Goal: Transaction & Acquisition: Purchase product/service

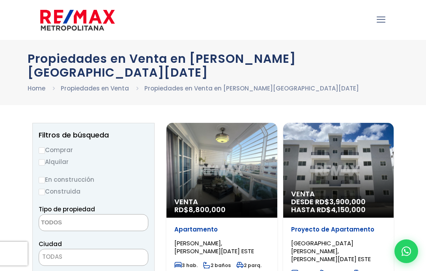
select select
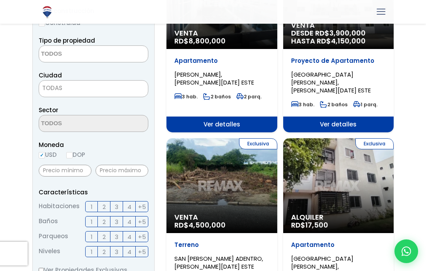
scroll to position [167, 0]
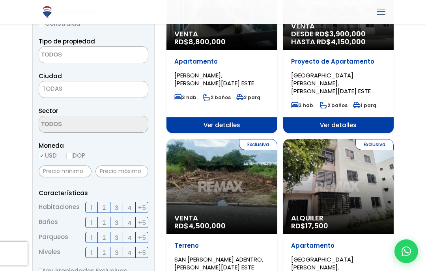
click at [116, 202] on span "3" at bounding box center [117, 207] width 4 height 10
click at [0, 0] on input "3" at bounding box center [0, 0] width 0 height 0
click at [103, 217] on span "2" at bounding box center [104, 222] width 3 height 10
click at [0, 0] on input "2" at bounding box center [0, 0] width 0 height 0
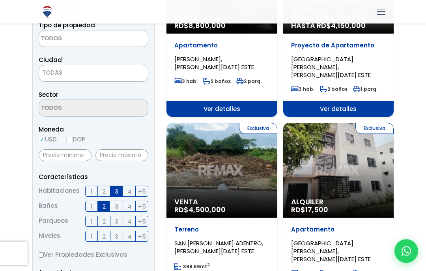
scroll to position [185, 0]
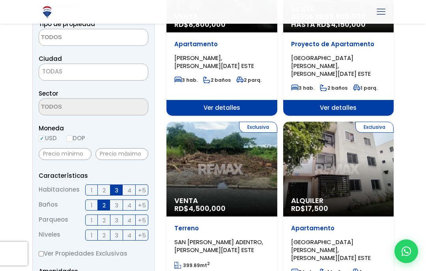
click at [105, 215] on span "2" at bounding box center [104, 220] width 3 height 10
click at [0, 0] on input "2" at bounding box center [0, 0] width 0 height 0
click at [103, 230] on span "2" at bounding box center [104, 235] width 3 height 10
click at [0, 0] on input "2" at bounding box center [0, 0] width 0 height 0
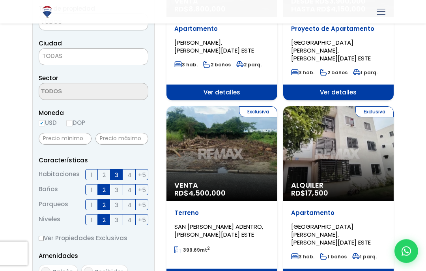
scroll to position [196, 0]
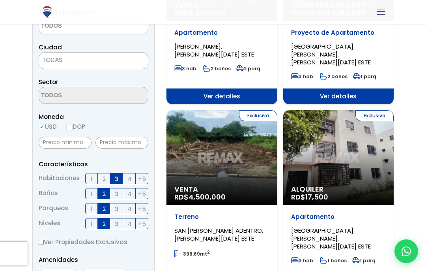
click at [72, 124] on input "DOP" at bounding box center [69, 127] width 6 height 6
radio input "true"
click at [140, 87] on span at bounding box center [94, 95] width 110 height 17
click at [118, 87] on span at bounding box center [94, 95] width 110 height 17
click at [126, 54] on span "TODAS" at bounding box center [93, 59] width 109 height 11
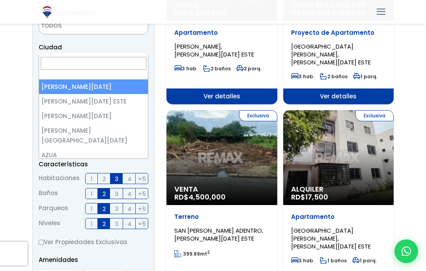
select select "149"
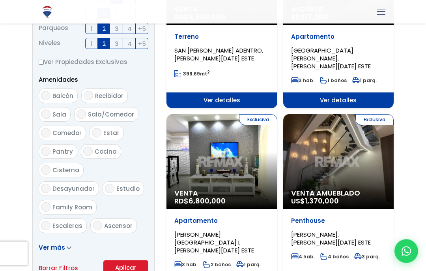
scroll to position [376, 0]
click at [131, 260] on button "Aplicar" at bounding box center [125, 267] width 45 height 15
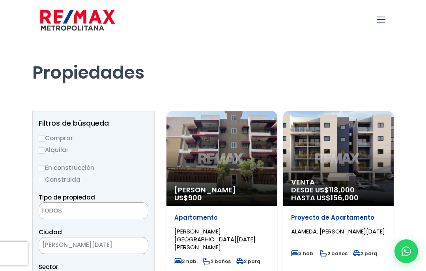
select select
click at [44, 136] on input "Comprar" at bounding box center [42, 138] width 6 height 6
radio input "true"
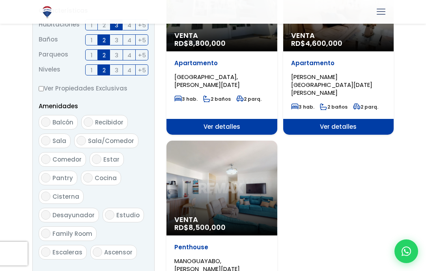
scroll to position [342, 0]
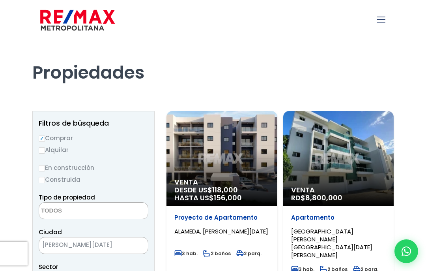
select select
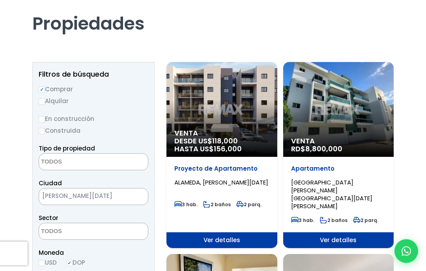
scroll to position [36, 0]
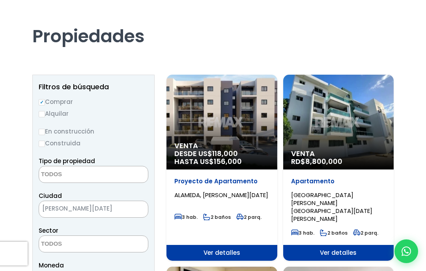
click at [373, 147] on div "Venta RD$ 8,800,000" at bounding box center [338, 122] width 111 height 95
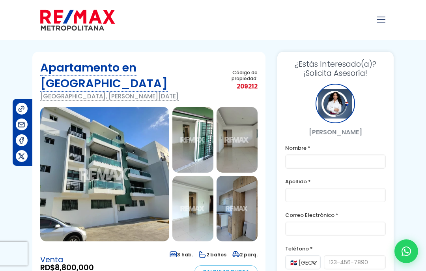
click at [133, 200] on img at bounding box center [104, 174] width 129 height 134
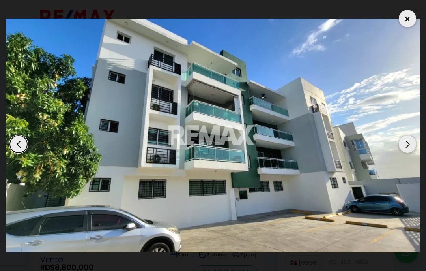
click at [409, 145] on div "Next slide" at bounding box center [407, 143] width 17 height 17
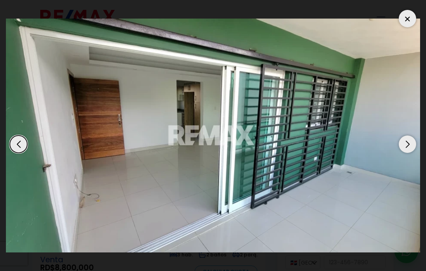
click at [410, 144] on div "Next slide" at bounding box center [407, 143] width 17 height 17
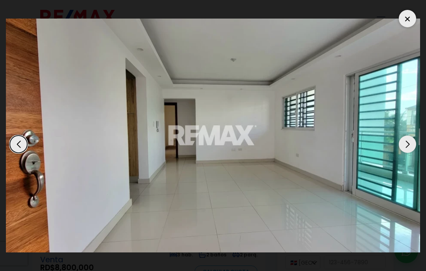
click at [412, 144] on div "Next slide" at bounding box center [407, 143] width 17 height 17
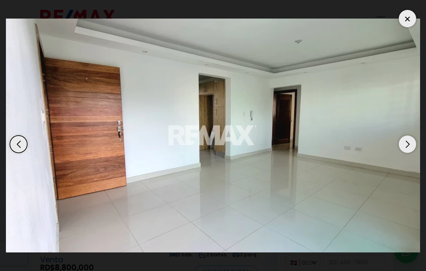
click at [411, 143] on div "Next slide" at bounding box center [407, 143] width 17 height 17
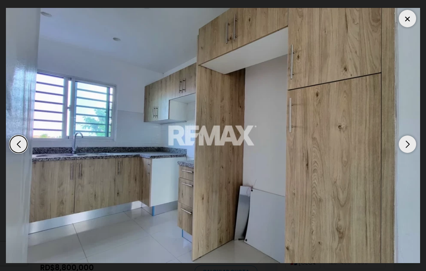
click at [411, 145] on div "Next slide" at bounding box center [407, 143] width 17 height 17
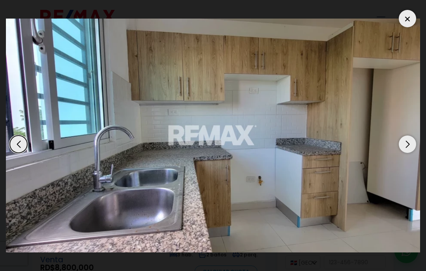
click at [413, 146] on div "Next slide" at bounding box center [407, 143] width 17 height 17
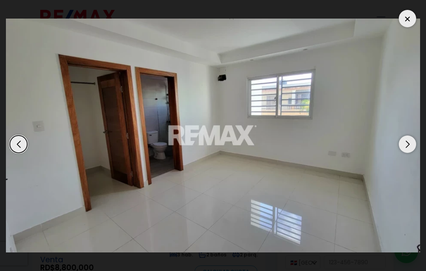
click at [409, 149] on div "Next slide" at bounding box center [407, 143] width 17 height 17
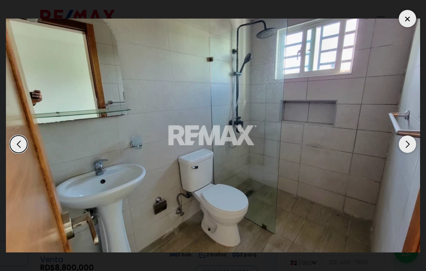
click at [411, 142] on div "Next slide" at bounding box center [407, 143] width 17 height 17
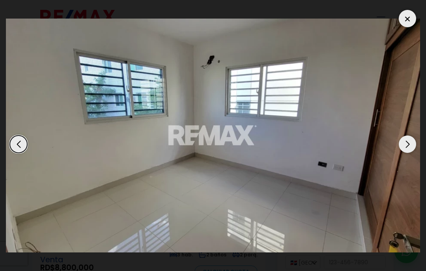
click at [410, 149] on div "Next slide" at bounding box center [407, 143] width 17 height 17
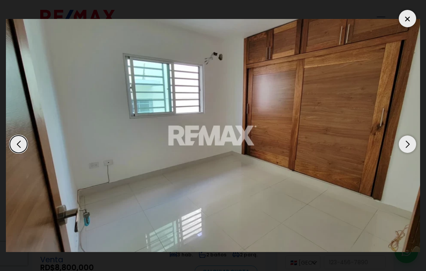
click at [411, 146] on div "Next slide" at bounding box center [407, 143] width 17 height 17
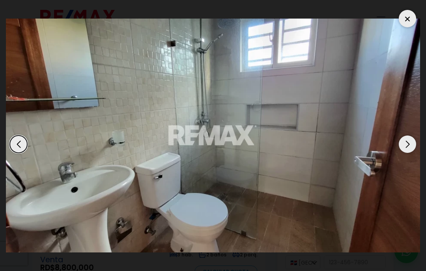
click at [409, 148] on div "Next slide" at bounding box center [407, 143] width 17 height 17
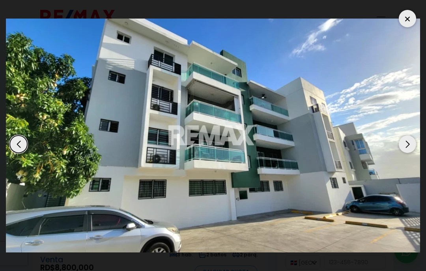
click at [412, 145] on div "Next slide" at bounding box center [407, 143] width 17 height 17
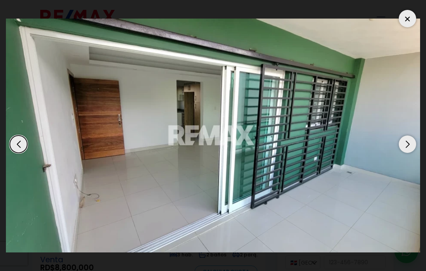
click at [411, 146] on div "Next slide" at bounding box center [407, 143] width 17 height 17
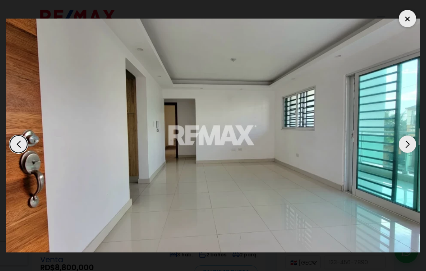
click at [413, 148] on div "Next slide" at bounding box center [407, 143] width 17 height 17
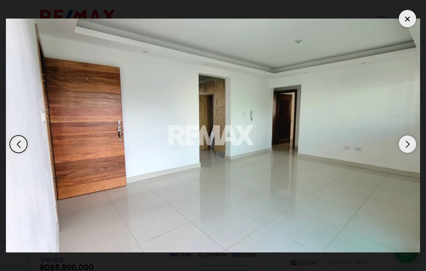
click at [410, 149] on div "Next slide" at bounding box center [407, 143] width 17 height 17
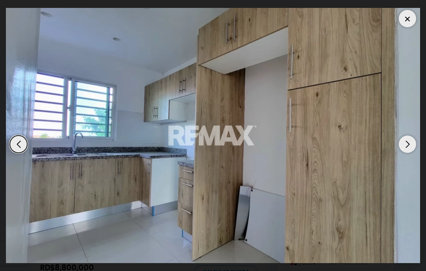
click at [410, 149] on div "Next slide" at bounding box center [407, 143] width 17 height 17
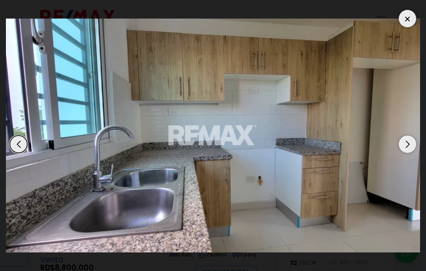
click at [412, 149] on div "Next slide" at bounding box center [407, 143] width 17 height 17
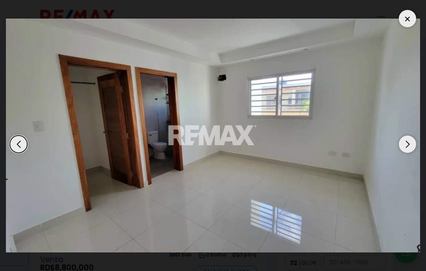
click at [408, 13] on div at bounding box center [407, 18] width 17 height 17
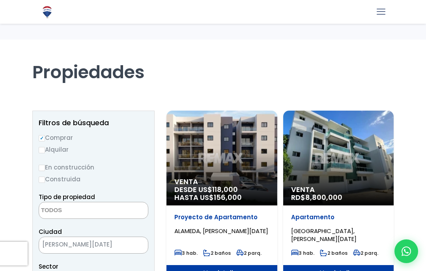
select select
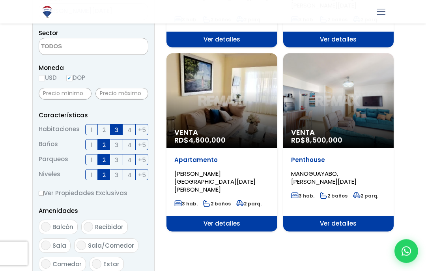
scroll to position [232, 0]
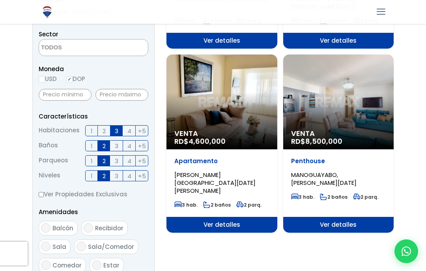
click at [243, 128] on div "Venta RD$ 4,600,000" at bounding box center [221, 101] width 111 height 95
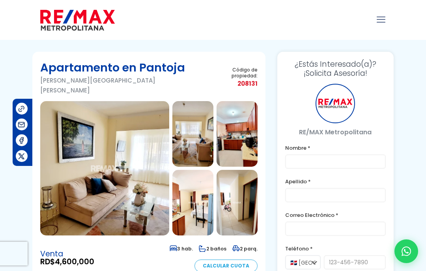
click at [136, 191] on img at bounding box center [104, 168] width 129 height 134
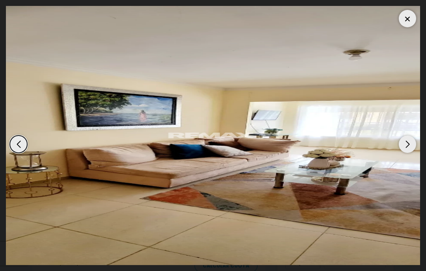
click at [415, 142] on div "Next slide" at bounding box center [407, 143] width 17 height 17
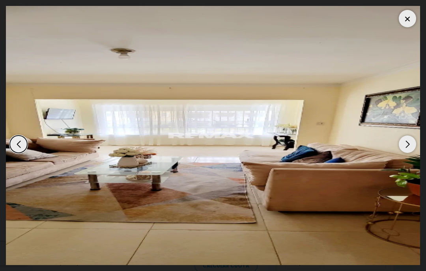
click at [413, 147] on div "Next slide" at bounding box center [407, 143] width 17 height 17
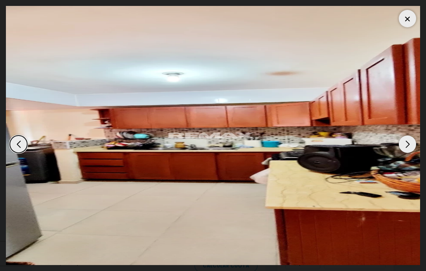
click at [409, 146] on div "Next slide" at bounding box center [407, 143] width 17 height 17
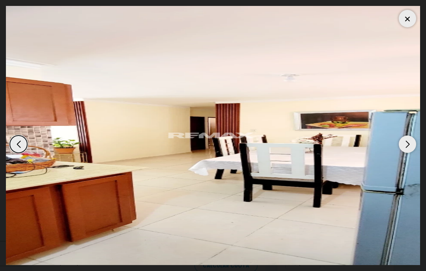
click at [411, 149] on div "Next slide" at bounding box center [407, 143] width 17 height 17
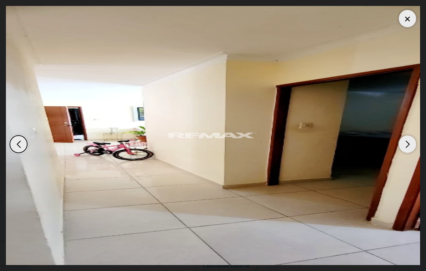
click at [411, 150] on div "Next slide" at bounding box center [407, 143] width 17 height 17
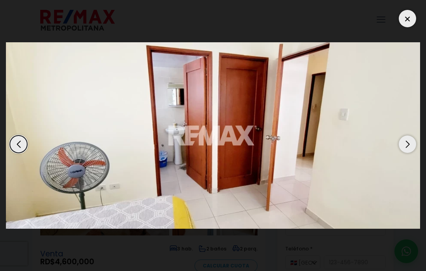
click at [411, 150] on div "Next slide" at bounding box center [407, 143] width 17 height 17
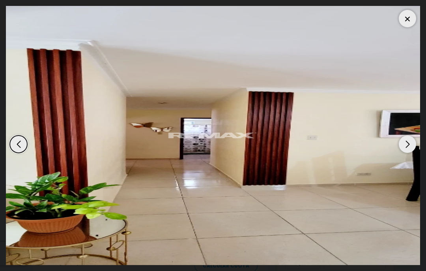
click at [413, 151] on img "7 / 7" at bounding box center [213, 135] width 414 height 259
click at [416, 148] on img "7 / 7" at bounding box center [213, 135] width 414 height 259
click at [409, 148] on div "Next slide" at bounding box center [407, 143] width 17 height 17
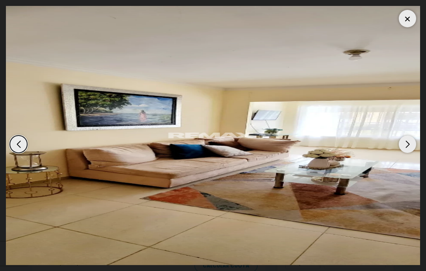
click at [411, 147] on div "Next slide" at bounding box center [407, 143] width 17 height 17
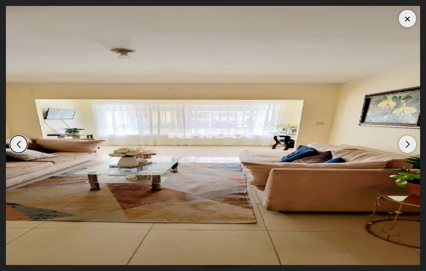
click at [412, 146] on div "Next slide" at bounding box center [407, 143] width 17 height 17
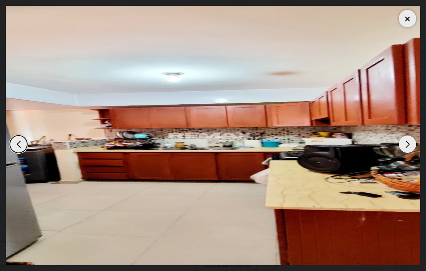
click at [411, 148] on div "Next slide" at bounding box center [407, 143] width 17 height 17
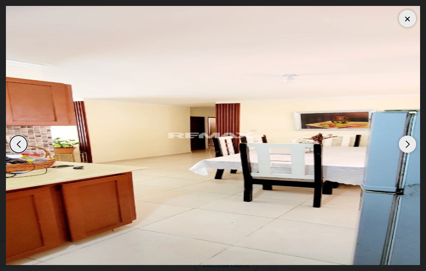
click at [411, 20] on div at bounding box center [407, 18] width 17 height 17
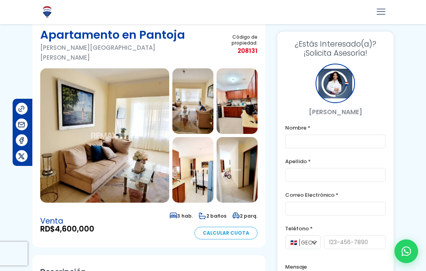
scroll to position [27, 0]
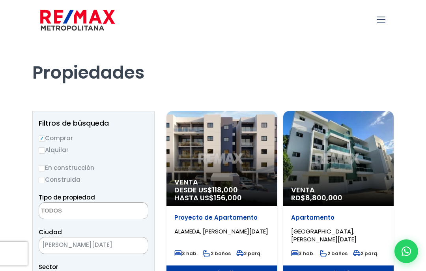
select select
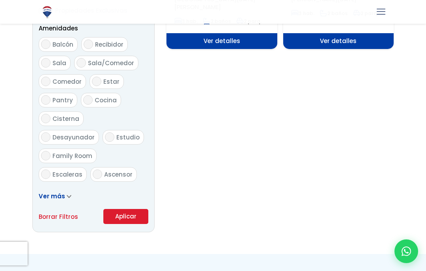
scroll to position [421, 0]
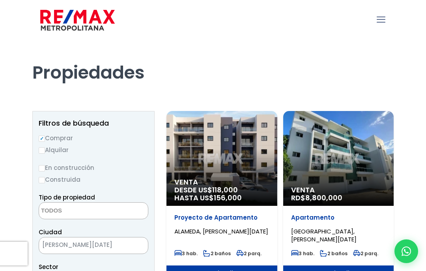
select select
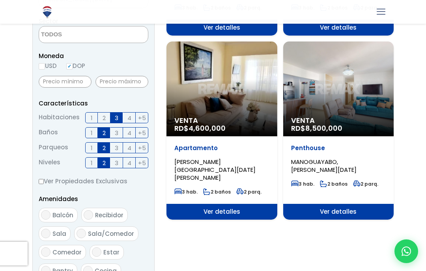
scroll to position [252, 0]
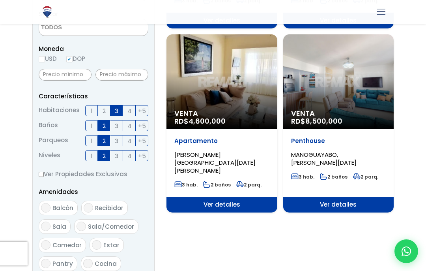
click at [100, 137] on label "2" at bounding box center [104, 140] width 13 height 11
click at [0, 0] on input "2" at bounding box center [0, 0] width 0 height 0
click at [103, 123] on span "2" at bounding box center [104, 126] width 3 height 10
click at [0, 0] on input "2" at bounding box center [0, 0] width 0 height 0
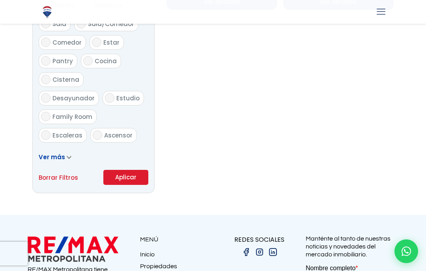
scroll to position [440, 0]
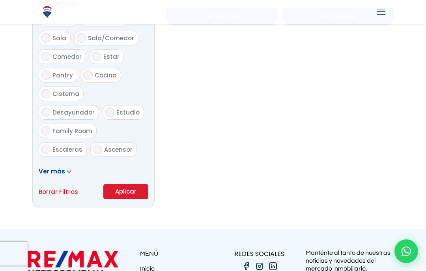
click at [120, 190] on button "Aplicar" at bounding box center [125, 191] width 45 height 15
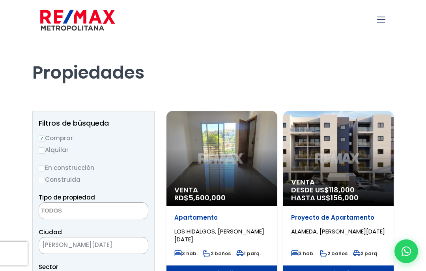
select select
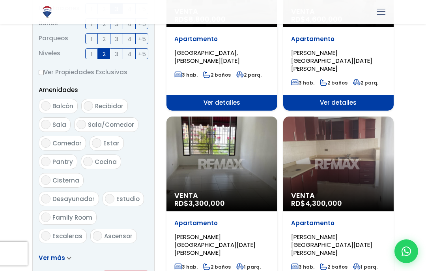
scroll to position [360, 0]
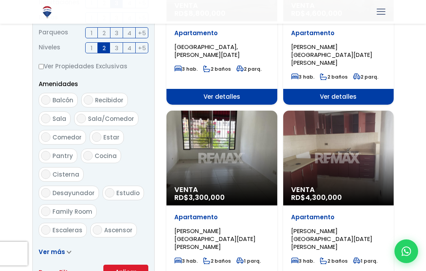
click at [229, 163] on div "Venta RD$ 3,300,000" at bounding box center [221, 157] width 111 height 95
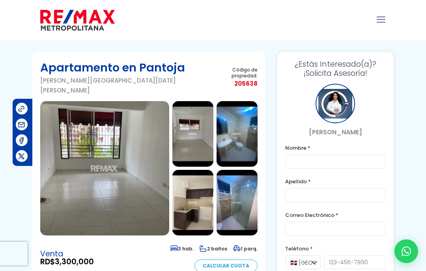
click at [75, 181] on img at bounding box center [104, 168] width 129 height 134
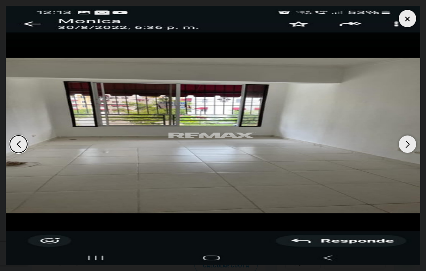
click at [409, 142] on div "Next slide" at bounding box center [407, 143] width 17 height 17
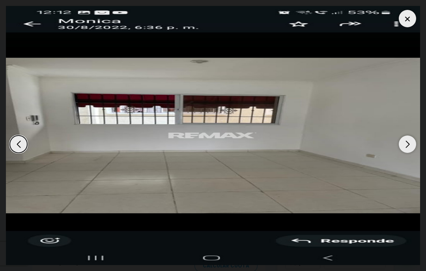
click at [411, 148] on div "Next slide" at bounding box center [407, 143] width 17 height 17
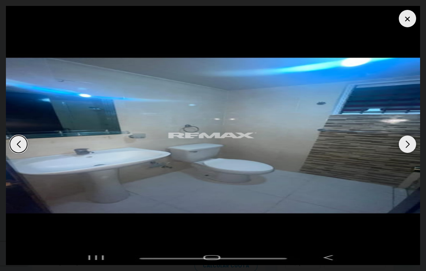
click at [407, 142] on div "Next slide" at bounding box center [407, 143] width 17 height 17
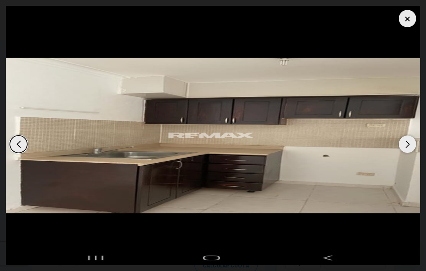
click at [409, 150] on div "Next slide" at bounding box center [407, 143] width 17 height 17
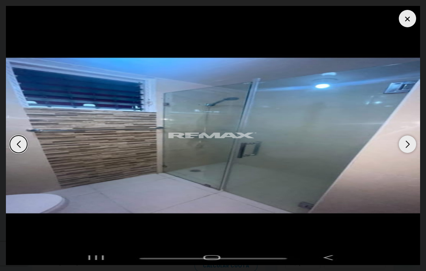
click at [409, 151] on div "Next slide" at bounding box center [407, 143] width 17 height 17
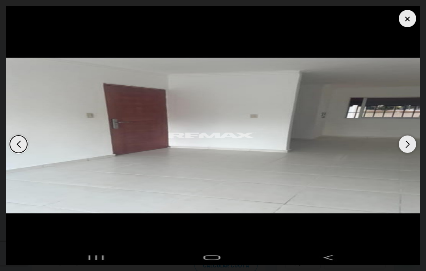
click at [410, 153] on img "6 / 6" at bounding box center [213, 135] width 414 height 259
click at [409, 147] on div "Next slide" at bounding box center [407, 143] width 17 height 17
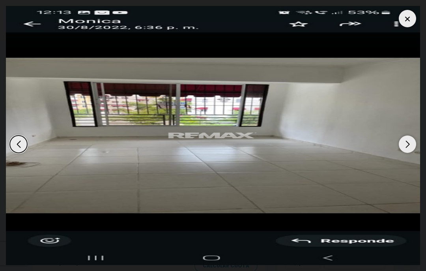
click at [409, 148] on div "Next slide" at bounding box center [407, 143] width 17 height 17
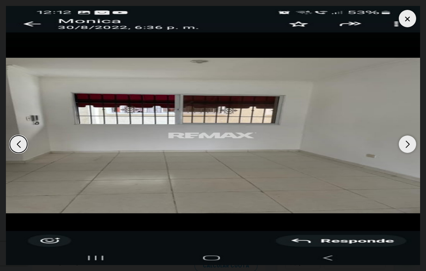
click at [413, 147] on div "Next slide" at bounding box center [407, 143] width 17 height 17
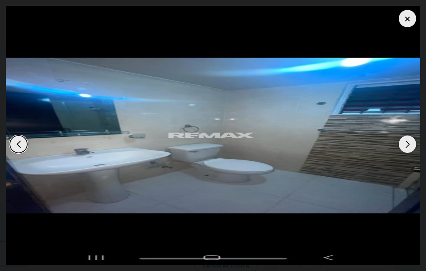
click at [412, 147] on div "Next slide" at bounding box center [407, 143] width 17 height 17
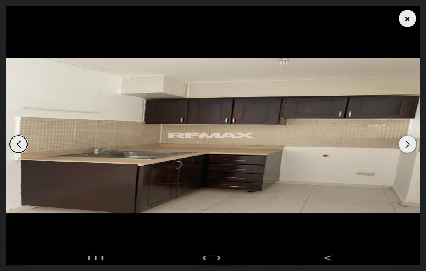
click at [409, 22] on div at bounding box center [407, 18] width 17 height 17
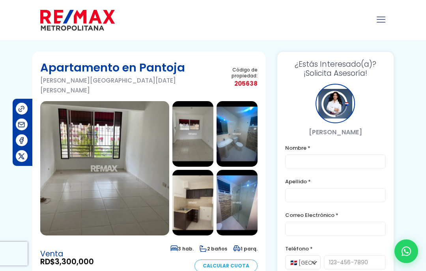
click at [197, 135] on img at bounding box center [192, 133] width 41 height 65
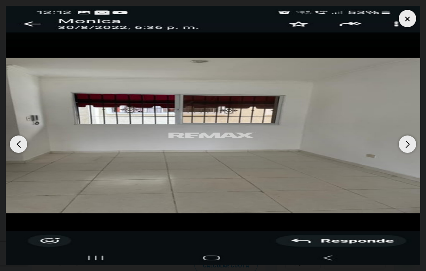
click at [407, 144] on div "Next slide" at bounding box center [407, 143] width 17 height 17
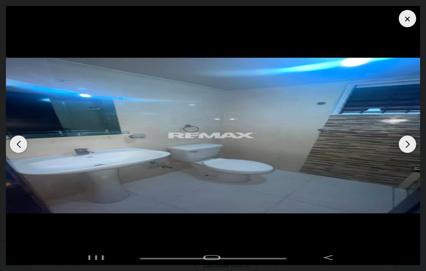
click at [407, 23] on div at bounding box center [407, 18] width 17 height 17
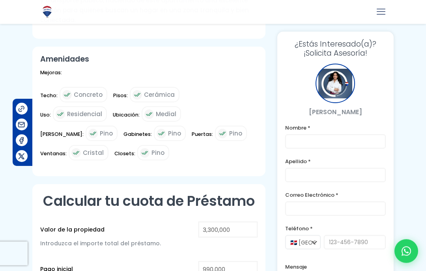
scroll to position [411, 0]
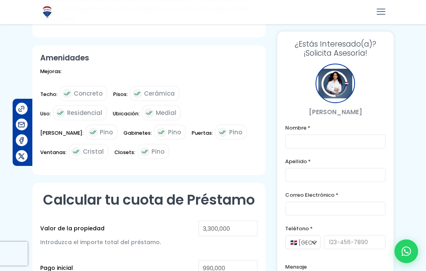
type input "1,678,787"
type input "1678787"
type input "1,697,303"
type input "1697303"
type input "1,721,991"
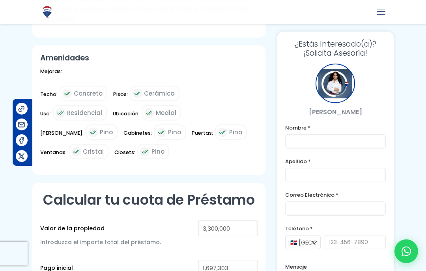
type input "1721991"
type input "1,746,679"
type input "1746679"
type input "1,771,367"
type input "1771367"
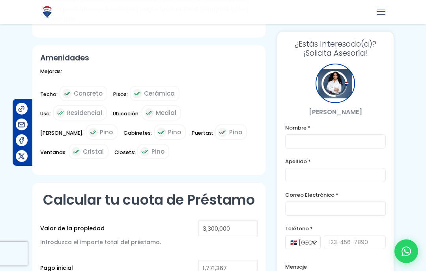
type input "1,802,227"
type input "1802227"
type input "1,833,087"
type input "1833087"
type input "1,863,947"
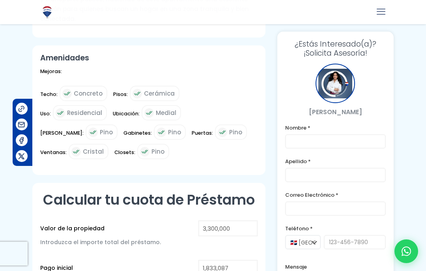
type input "1863947"
type input "1,888,635"
type input "1888635"
type input "1,913,323"
type input "1913323"
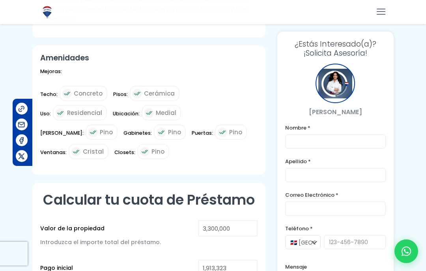
type input "1,931,839"
type input "1931839"
type input "1,950,355"
type input "1950355"
type input "1,962,699"
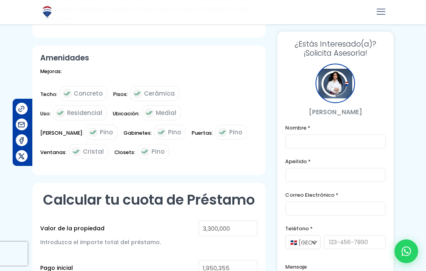
type input "1962699"
type input "1,981,215"
type input "1981215"
type input "1,993,559"
type input "1993559"
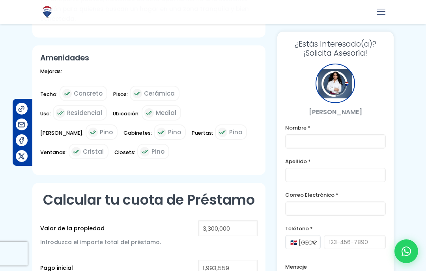
type input "2,005,903"
type input "2005903"
type input "2,012,075"
type input "2012075"
type input "2,024,419"
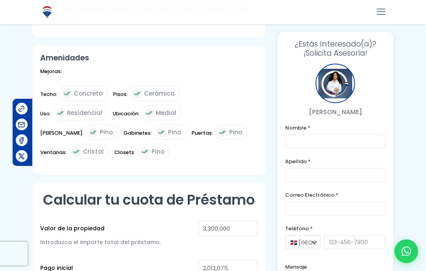
type input "2024419"
type input "2,030,591"
type input "2030591"
type input "2,036,763"
type input "2036763"
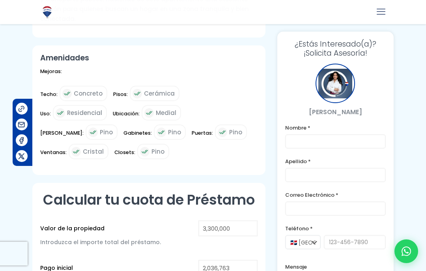
type input "2,042,935"
type input "2042935"
type input "2,049,107"
type input "2049107"
type input "2,055,279"
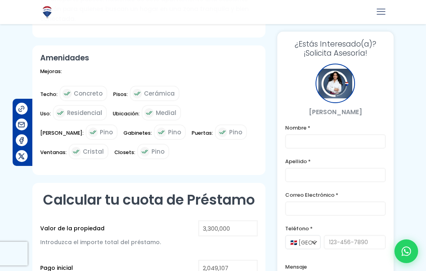
type input "2055279"
type input "2,061,451"
type input "2061451"
type input "2,067,623"
type input "2067623"
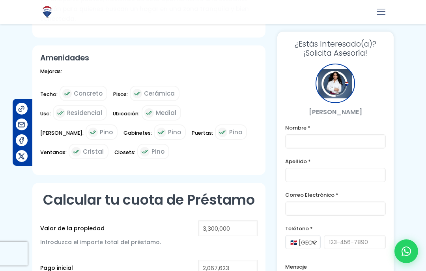
type input "2,073,795"
type input "2073795"
type input "2,079,967"
type input "2079967"
type input "2,086,139"
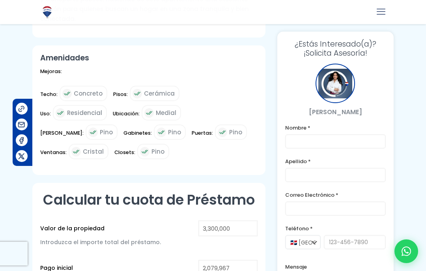
type input "2086139"
type input "2,092,311"
type input "2092311"
type input "2,104,655"
type input "2104655"
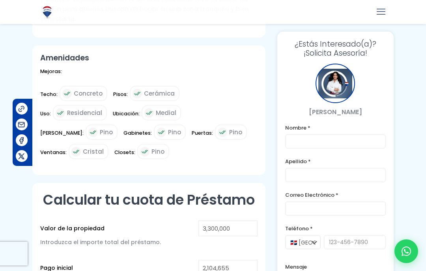
type input "2,110,827"
type input "2110827"
type input "2,116,999"
type input "2116999"
type input "2,123,171"
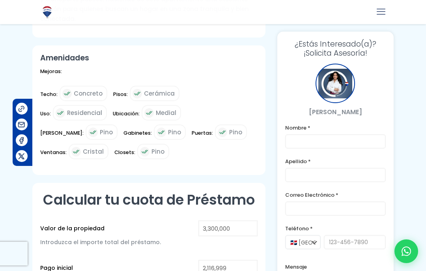
type input "2123171"
type input "2,129,343"
type input "2129343"
type input "2,135,515"
type input "2135515"
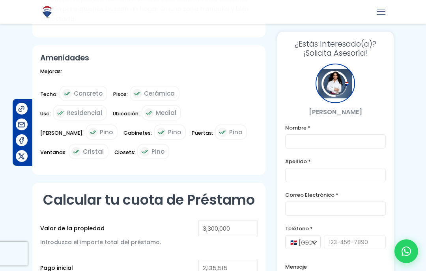
type input "2,141,687"
type input "2141687"
type input "2,147,859"
type input "2147859"
type input "2,154,031"
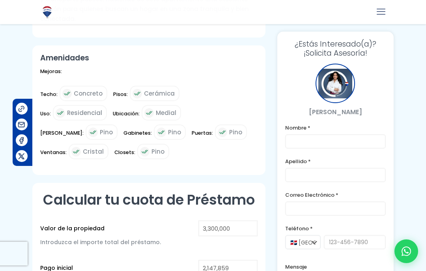
type input "2154031"
type input "2,160,203"
type input "2160203"
type input "2,166,375"
type input "2166375"
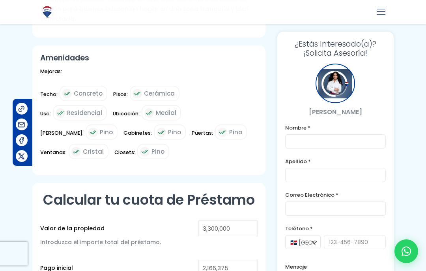
type input "2,172,547"
type input "2172547"
type input "2,166,375"
type input "2166375"
type input "2,154,031"
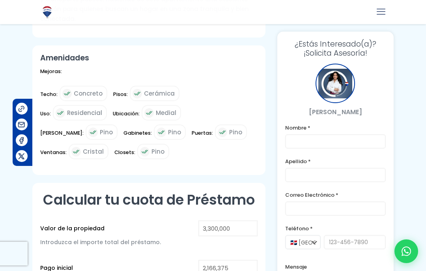
type input "2154031"
type input "2,147,859"
type input "2147859"
type input "2,141,687"
type input "2141687"
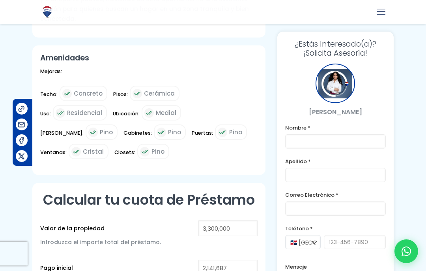
type input "2,129,343"
type input "2129343"
type input "2,123,171"
type input "2123171"
type input "2,110,827"
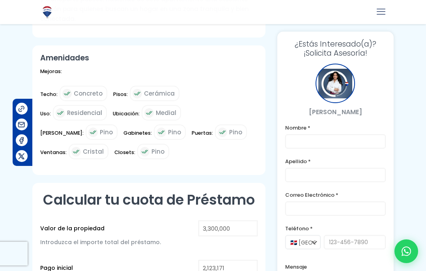
type input "2110827"
type input "2,104,655"
type input "2104655"
type input "2,092,311"
type input "2092311"
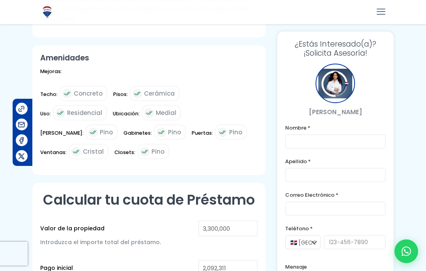
type input "2,079,967"
type input "2079967"
type input "2,073,795"
type input "2073795"
type input "2,067,623"
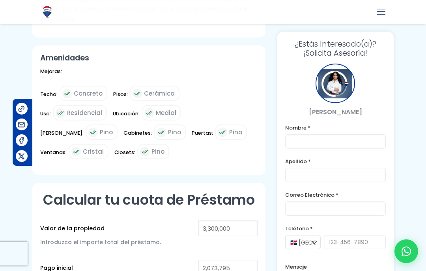
type input "2067623"
type input "2,061,451"
type input "2061451"
type input "2,055,279"
type input "2055279"
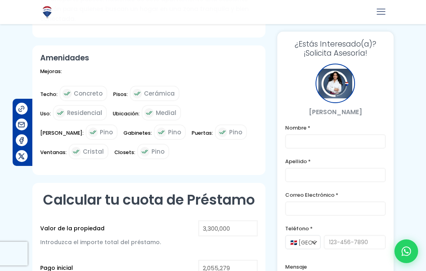
type input "2,049,107"
type input "2049107"
type input "2,042,935"
type input "2042935"
type input "2,036,763"
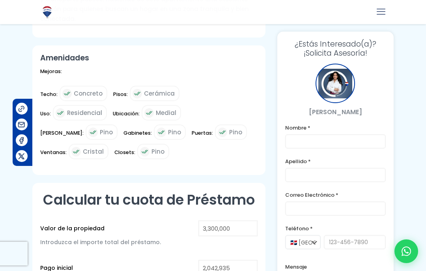
type input "2036763"
type input "2,030,591"
type input "2030591"
type input "2,024,419"
type input "2024419"
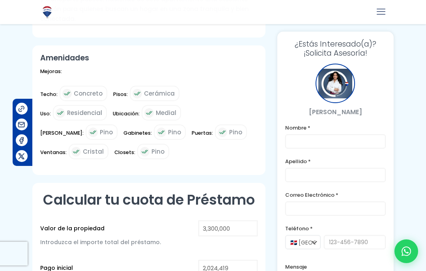
type input "2,018,247"
type input "2018247"
type input "2,012,075"
type input "2012075"
type input "2,005,903"
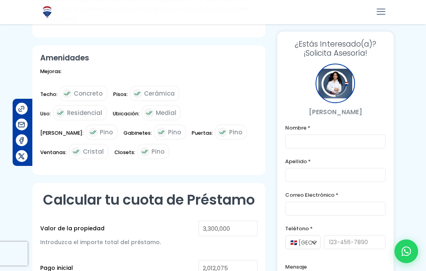
type input "2005903"
type input "1,999,731"
type input "1999731"
type input "1,993,559"
type input "1993559"
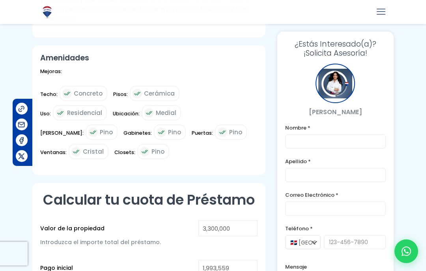
type input "1,987,387"
type input "1987387"
type input "1,981,215"
type input "1981215"
type input "1,975,043"
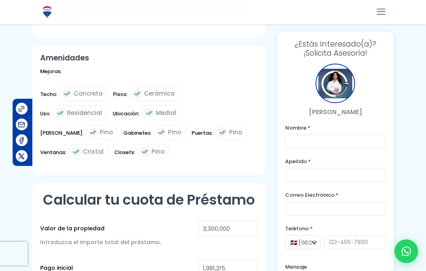
type input "1975043"
type input "1,968,871"
type input "1968871"
type input "1,962,699"
type input "1962699"
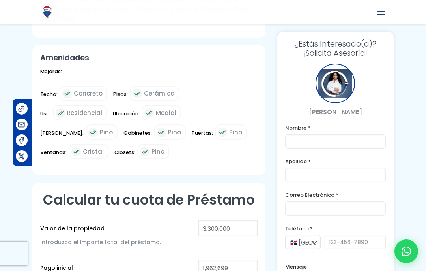
type input "1,956,527"
type input "1956527"
type input "1,950,355"
type input "1950355"
type input "1,944,183"
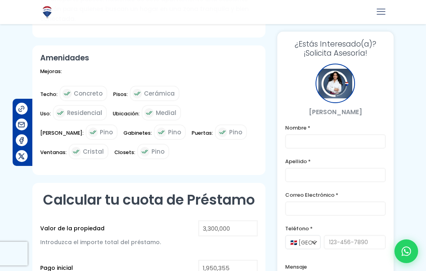
type input "1944183"
type input "1,938,011"
type input "1938011"
type input "1,931,839"
type input "1931839"
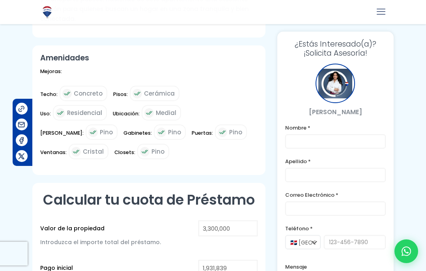
type input "1,925,667"
type input "1925667"
type input "1,919,495"
type input "1919495"
type input "1,913,323"
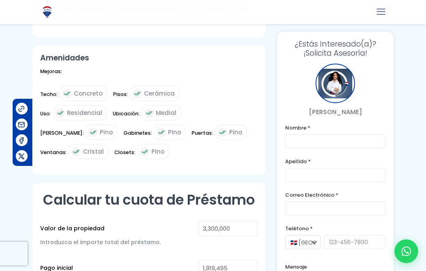
type input "1913323"
type input "1,907,151"
type input "1907151"
type input "1,900,979"
type input "1900979"
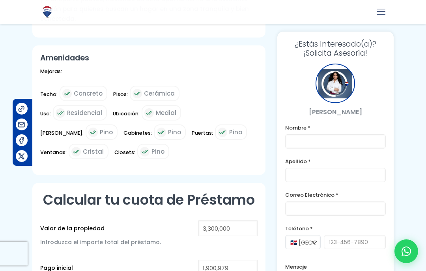
type input "1,894,807"
type input "1894807"
type input "1,888,635"
type input "1888635"
type input "1,882,463"
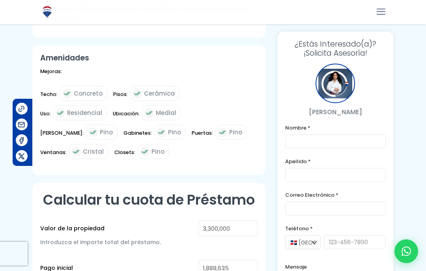
type input "1882463"
type input "1,876,291"
type input "1876291"
type input "1,870,119"
type input "1870119"
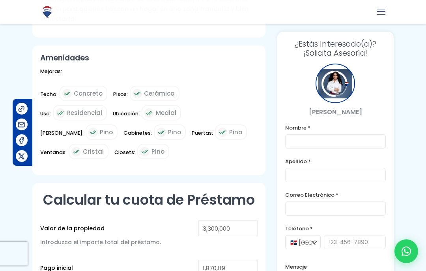
type input "1,863,947"
type input "1863947"
type input "1,857,775"
type input "1857775"
type input "1,851,603"
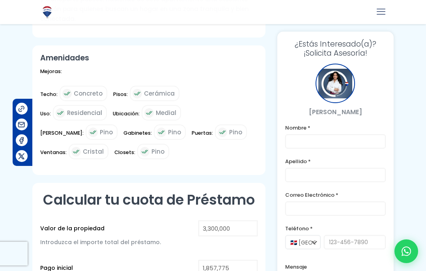
type input "1851603"
type input "1,845,431"
type input "1845431"
type input "1,839,259"
type input "1839259"
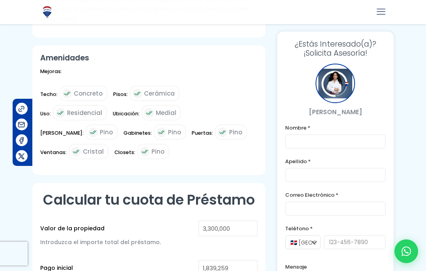
type input "1,833,087"
type input "1833087"
type input "1,826,915"
type input "1826915"
type input "1,820,743"
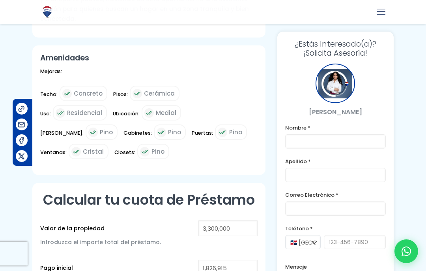
type input "1820743"
type input "1,814,571"
type input "1814571"
type input "1,808,399"
type input "1808399"
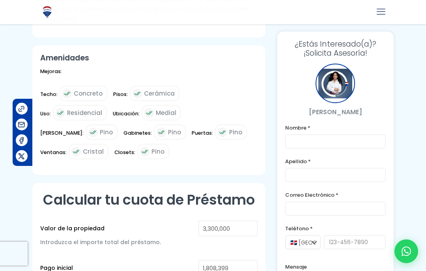
type input "1,802,227"
type input "1802227"
type input "1,796,055"
type input "1796055"
type input "1,789,883"
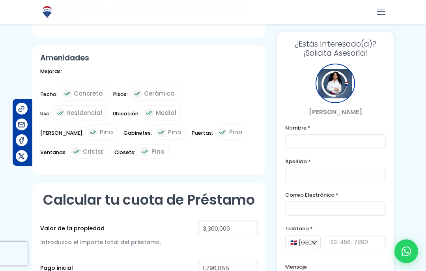
type input "1789883"
type input "1,783,711"
type input "1783711"
type input "1,777,539"
type input "1777539"
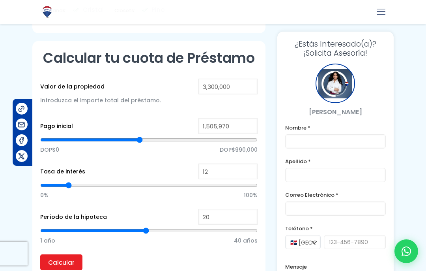
scroll to position [538, 0]
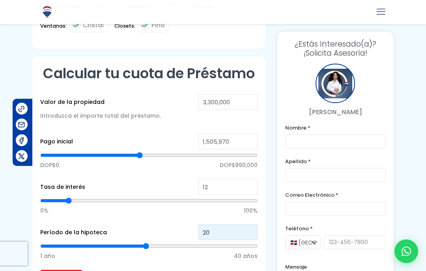
click at [226, 224] on input "20" at bounding box center [227, 232] width 59 height 16
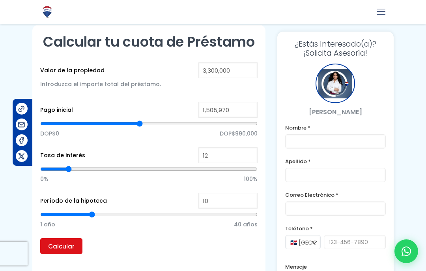
scroll to position [582, 0]
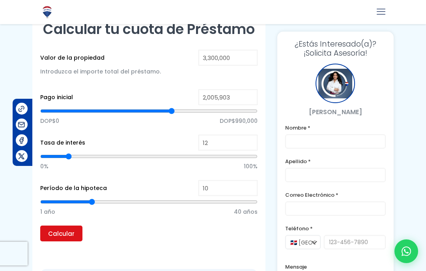
click at [61, 225] on input "Calcular" at bounding box center [61, 233] width 42 height 16
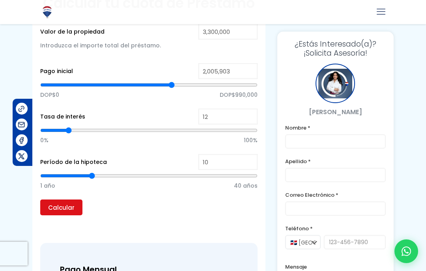
scroll to position [613, 0]
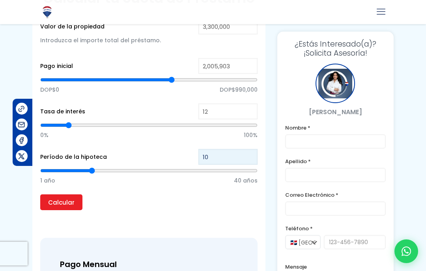
click at [233, 149] on input "10" at bounding box center [227, 157] width 59 height 16
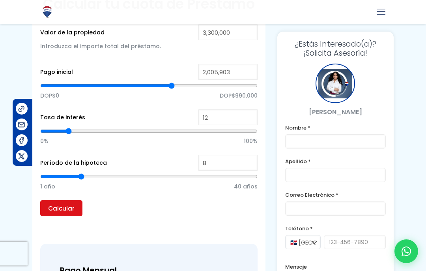
click at [62, 200] on input "Calcular" at bounding box center [61, 208] width 42 height 16
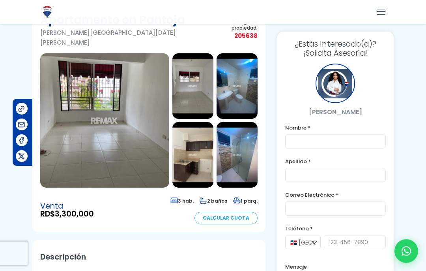
scroll to position [0, 0]
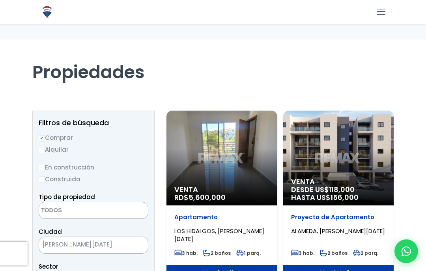
select select
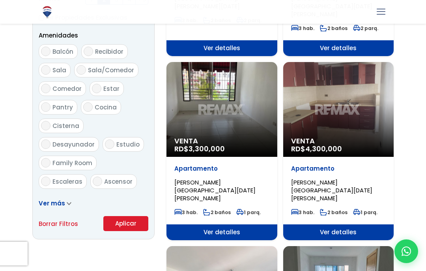
scroll to position [406, 0]
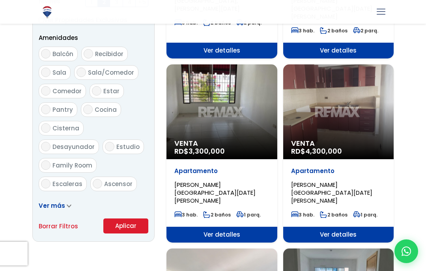
click at [375, 139] on span "Venta" at bounding box center [338, 143] width 95 height 8
click at [356, 118] on div "Venta RD$ 4,300,000" at bounding box center [338, 111] width 111 height 95
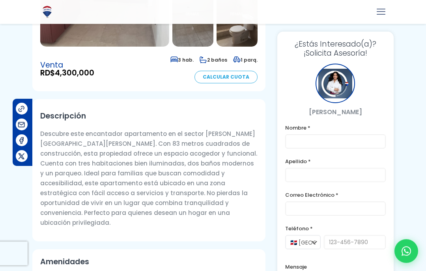
scroll to position [178, 0]
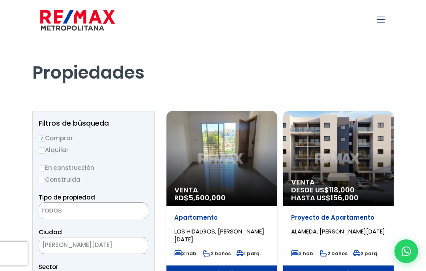
select select
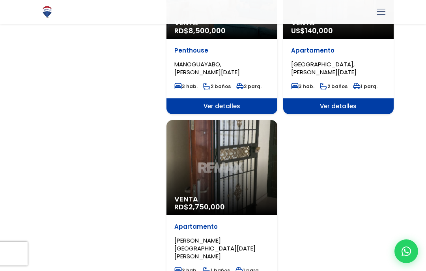
scroll to position [710, 0]
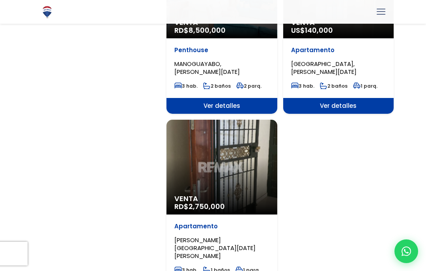
click at [229, 174] on div "Venta RD$ 2,750,000" at bounding box center [221, 167] width 111 height 95
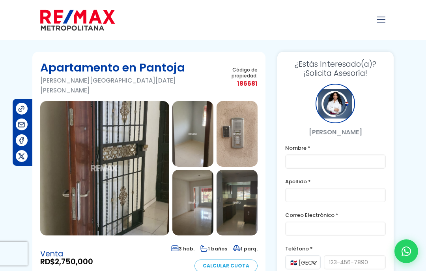
click at [66, 207] on img at bounding box center [104, 168] width 129 height 134
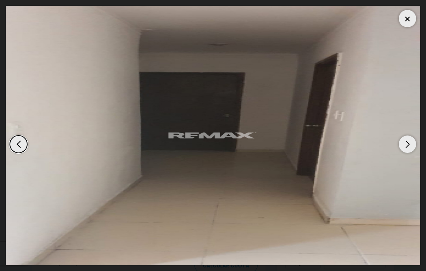
click at [405, 153] on div "Next slide" at bounding box center [407, 143] width 17 height 17
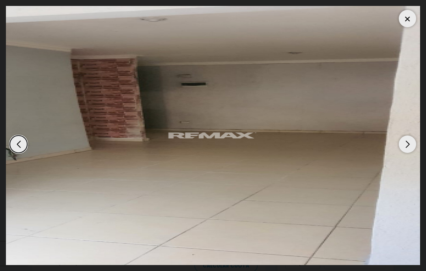
click at [407, 153] on div "Next slide" at bounding box center [407, 143] width 17 height 17
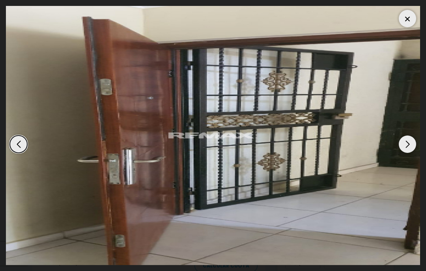
click at [410, 15] on div at bounding box center [407, 18] width 17 height 17
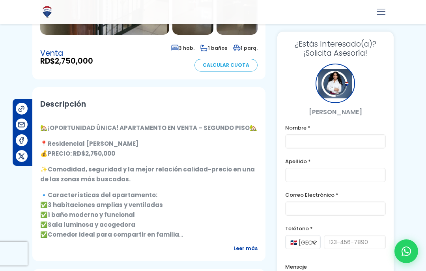
scroll to position [202, 0]
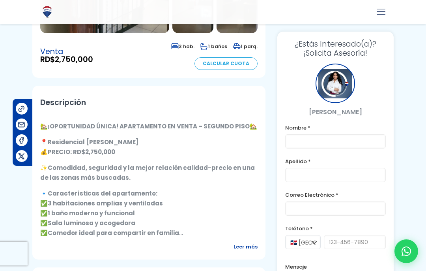
click at [249, 241] on span "Leer más" at bounding box center [246, 246] width 24 height 10
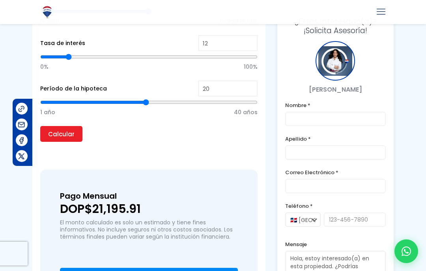
scroll to position [864, 0]
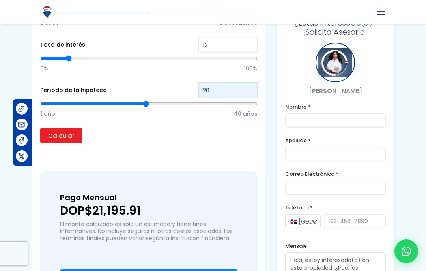
click at [230, 82] on input "20" at bounding box center [227, 90] width 59 height 16
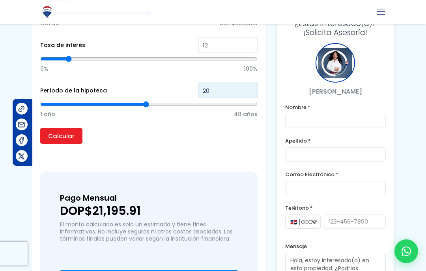
type input "2"
type input "21"
type input "1"
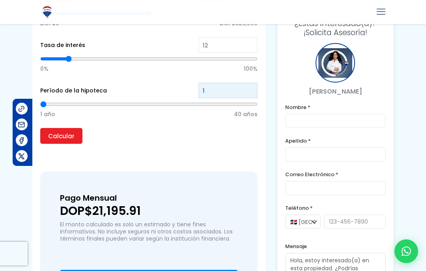
type input "10"
click at [61, 128] on input "Calcular" at bounding box center [61, 136] width 42 height 16
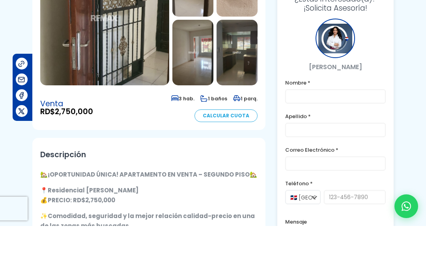
scroll to position [106, 0]
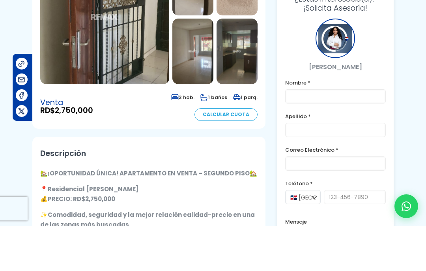
click at [51, 230] on strong "Residencial [PERSON_NAME]" at bounding box center [93, 234] width 91 height 8
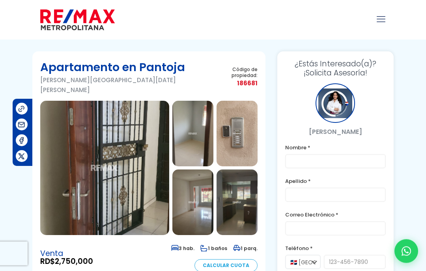
scroll to position [0, 0]
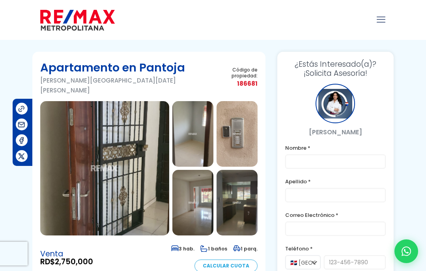
click at [62, 206] on img at bounding box center [104, 168] width 129 height 134
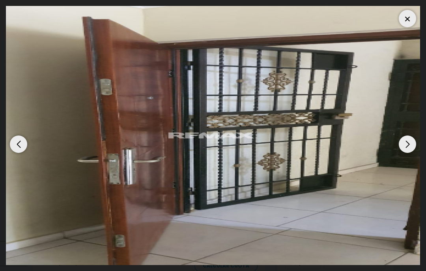
click at [42, 206] on img "1 / 7" at bounding box center [213, 135] width 414 height 259
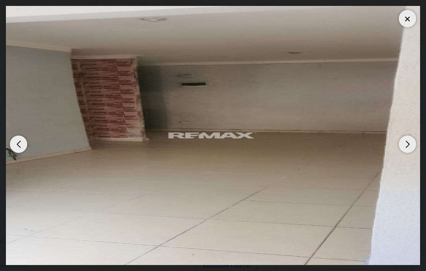
click at [45, 205] on img "7 / 7" at bounding box center [213, 135] width 414 height 259
click at [48, 206] on img "7 / 7" at bounding box center [213, 135] width 414 height 259
click at [58, 207] on img "7 / 7" at bounding box center [213, 135] width 414 height 259
click at [60, 206] on img "7 / 7" at bounding box center [213, 135] width 414 height 259
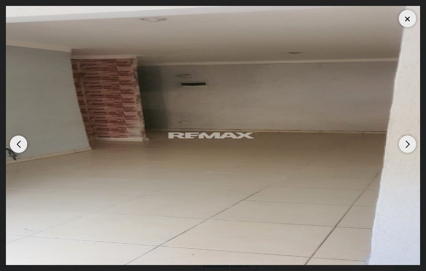
click at [58, 203] on img "7 / 7" at bounding box center [213, 135] width 414 height 259
click at [53, 202] on img "7 / 7" at bounding box center [213, 135] width 414 height 259
click at [40, 191] on img "7 / 7" at bounding box center [213, 135] width 414 height 259
click at [44, 195] on img "7 / 7" at bounding box center [213, 135] width 414 height 259
click at [46, 197] on img "7 / 7" at bounding box center [213, 135] width 414 height 259
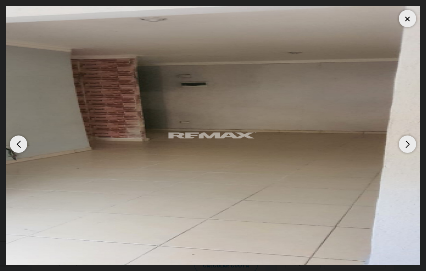
click at [45, 195] on img "7 / 7" at bounding box center [213, 135] width 414 height 259
click at [413, 139] on div "Next slide" at bounding box center [407, 143] width 17 height 17
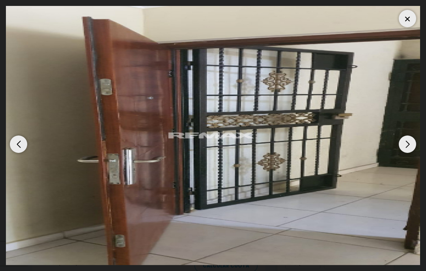
click at [413, 148] on div "Next slide" at bounding box center [407, 143] width 17 height 17
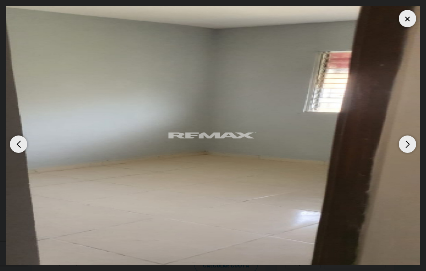
click at [415, 145] on div "Next slide" at bounding box center [407, 143] width 17 height 17
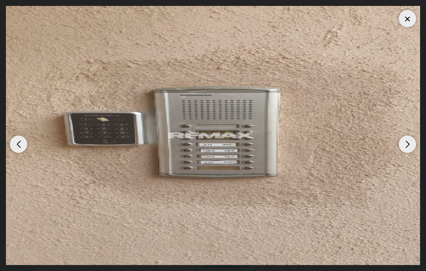
click at [411, 148] on div "Next slide" at bounding box center [407, 143] width 17 height 17
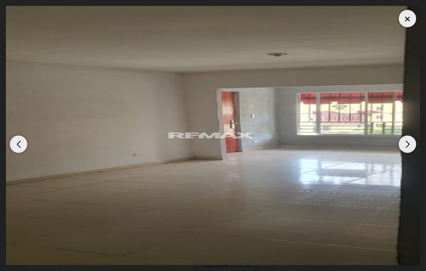
click at [409, 144] on div "Next slide" at bounding box center [407, 143] width 17 height 17
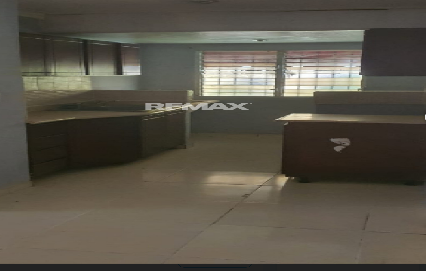
scroll to position [6, 0]
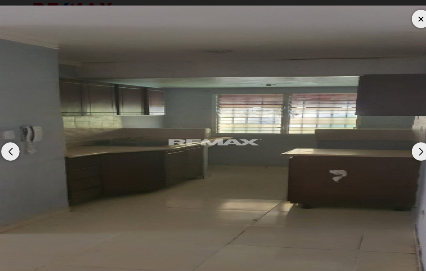
click at [399, 140] on div "Next slide" at bounding box center [407, 143] width 17 height 17
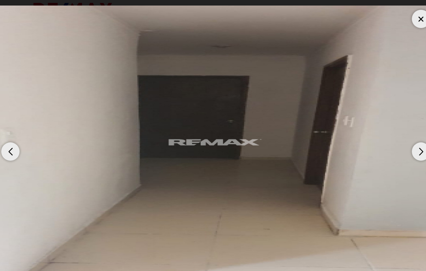
click at [399, 145] on div "Next slide" at bounding box center [407, 143] width 17 height 17
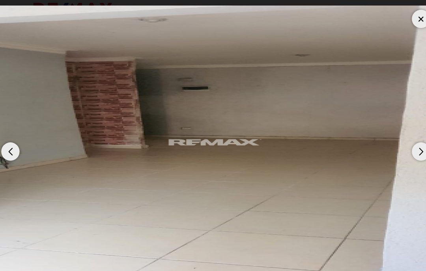
click at [399, 141] on div "Next slide" at bounding box center [407, 143] width 17 height 17
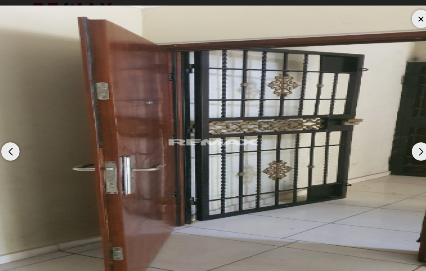
click at [402, 140] on div "Next slide" at bounding box center [407, 143] width 17 height 17
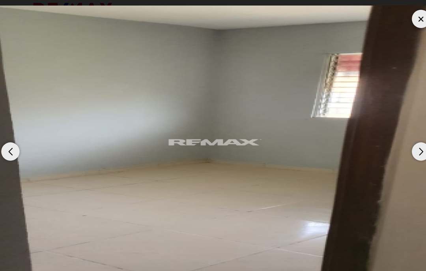
click at [399, 148] on div "Next slide" at bounding box center [407, 143] width 17 height 17
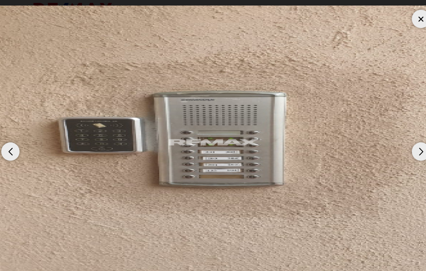
click at [399, 19] on div at bounding box center [407, 18] width 17 height 17
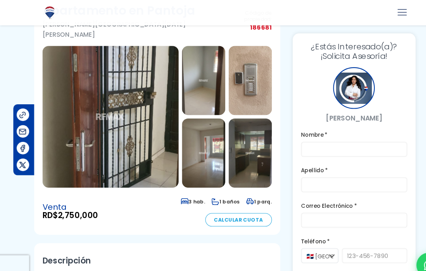
scroll to position [0, 0]
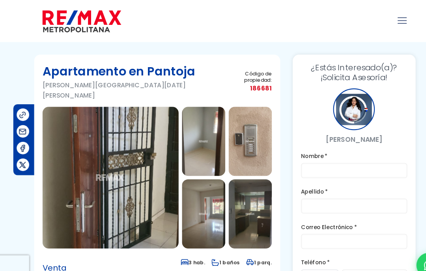
click at [243, 200] on img at bounding box center [237, 202] width 41 height 65
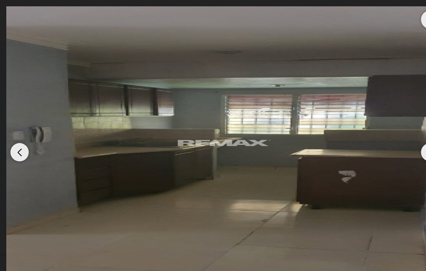
click at [17, 153] on div "Previous slide" at bounding box center [18, 143] width 17 height 17
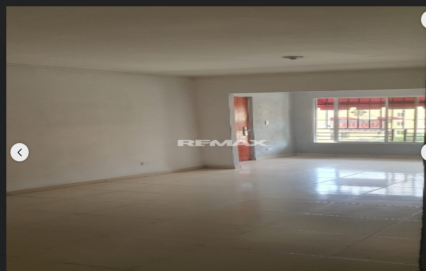
click at [15, 153] on div "Previous slide" at bounding box center [18, 143] width 17 height 17
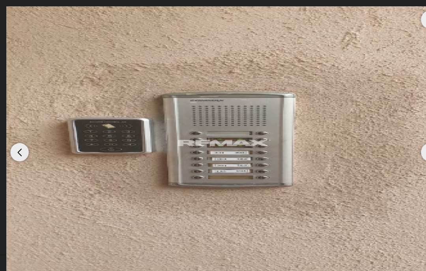
click at [14, 150] on div "Previous slide" at bounding box center [18, 143] width 17 height 17
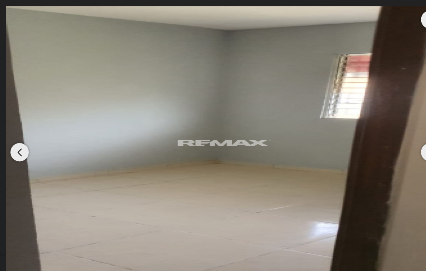
click at [25, 153] on div "Previous slide" at bounding box center [18, 143] width 17 height 17
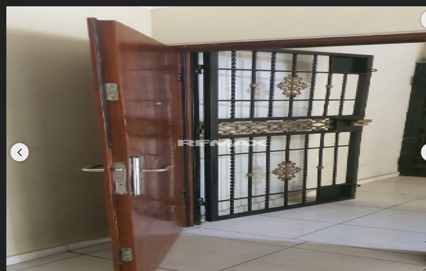
click at [21, 153] on div "Previous slide" at bounding box center [18, 143] width 17 height 17
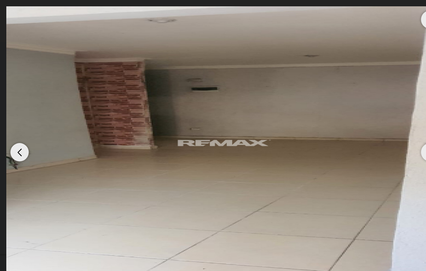
click at [19, 150] on div "Previous slide" at bounding box center [18, 143] width 17 height 17
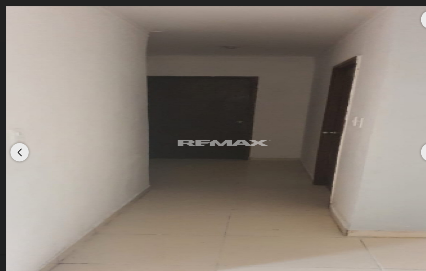
click at [21, 153] on div "Previous slide" at bounding box center [18, 143] width 17 height 17
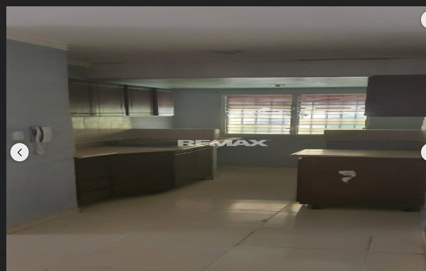
click at [26, 153] on div "Previous slide" at bounding box center [18, 143] width 17 height 17
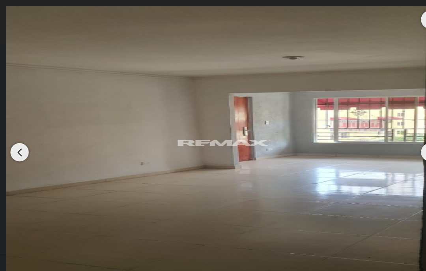
click at [21, 153] on div "Previous slide" at bounding box center [18, 143] width 17 height 17
click at [24, 153] on div "Previous slide" at bounding box center [18, 143] width 17 height 17
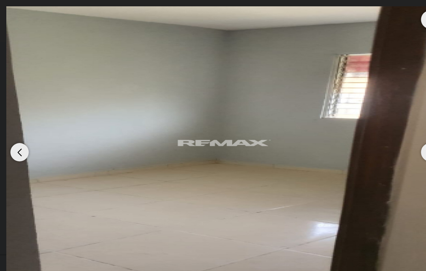
click at [16, 153] on div "Previous slide" at bounding box center [18, 143] width 17 height 17
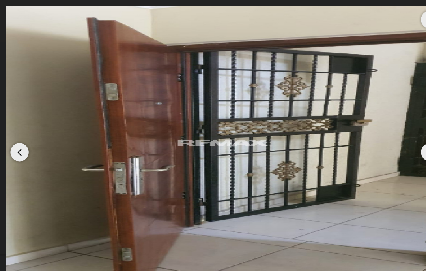
click at [18, 153] on div "Previous slide" at bounding box center [18, 143] width 17 height 17
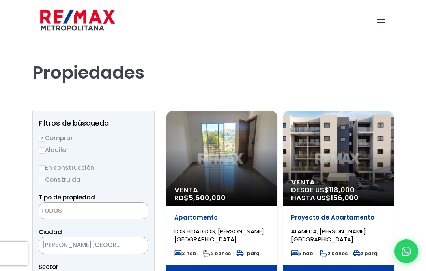
select select
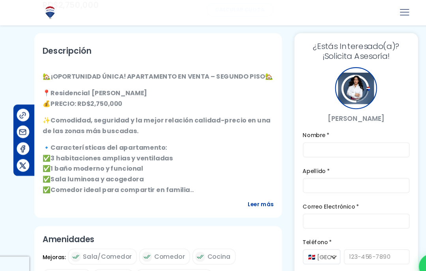
scroll to position [256, 0]
click at [251, 187] on span "Leer más" at bounding box center [246, 192] width 24 height 10
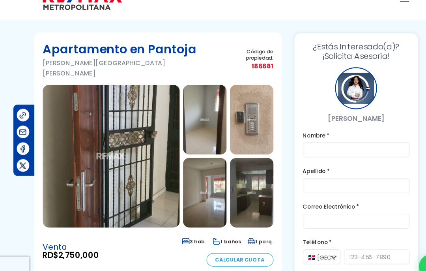
scroll to position [21, 0]
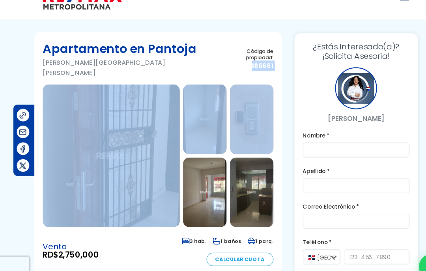
click at [240, 116] on img at bounding box center [237, 112] width 41 height 65
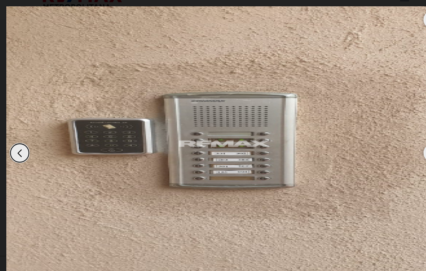
click at [239, 110] on img "3 / 7" at bounding box center [213, 135] width 414 height 259
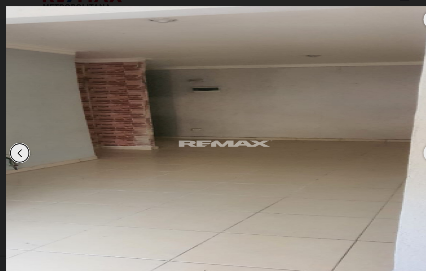
click at [19, 153] on div "Previous slide" at bounding box center [18, 143] width 17 height 17
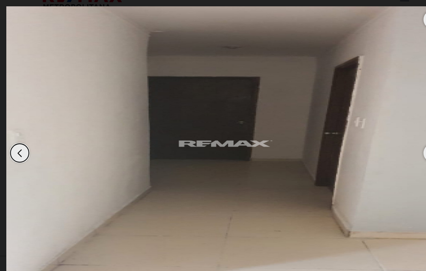
click at [21, 153] on div "Previous slide" at bounding box center [18, 143] width 17 height 17
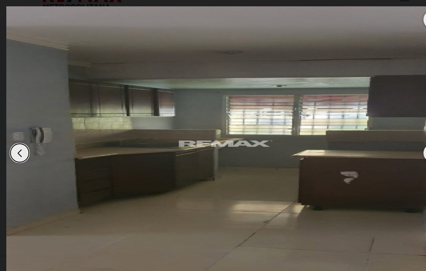
click at [21, 153] on div "Previous slide" at bounding box center [18, 143] width 17 height 17
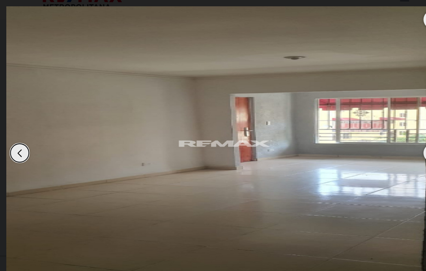
click at [21, 146] on div "Previous slide" at bounding box center [18, 143] width 17 height 17
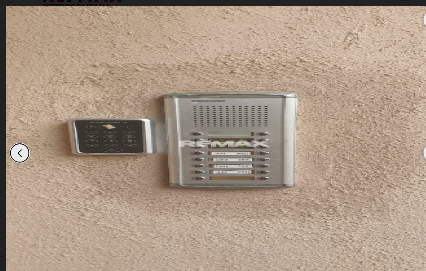
click at [17, 152] on div "Previous slide" at bounding box center [18, 143] width 17 height 17
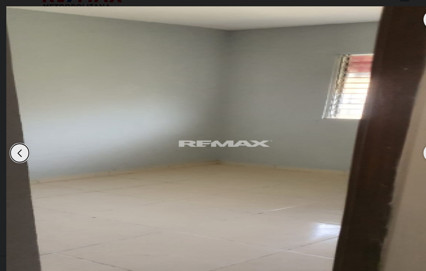
click at [21, 150] on div "Previous slide" at bounding box center [18, 143] width 17 height 17
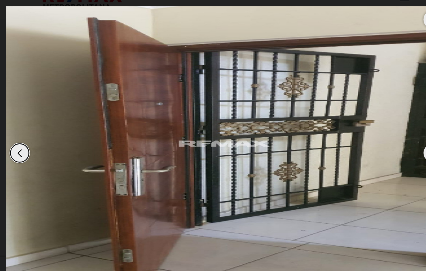
click at [17, 149] on div "Previous slide" at bounding box center [18, 143] width 17 height 17
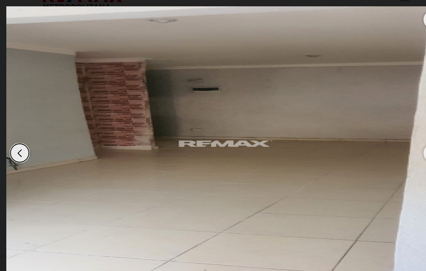
click at [21, 151] on div "Previous slide" at bounding box center [18, 143] width 17 height 17
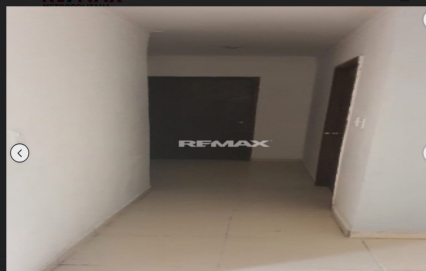
click at [22, 153] on div "Previous slide" at bounding box center [18, 143] width 17 height 17
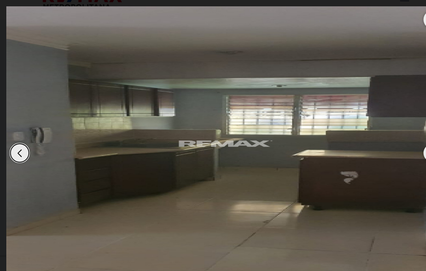
click at [21, 153] on div "Previous slide" at bounding box center [18, 143] width 17 height 17
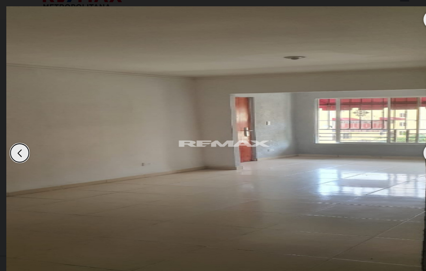
click at [398, 148] on img "4 / 7" at bounding box center [213, 135] width 414 height 259
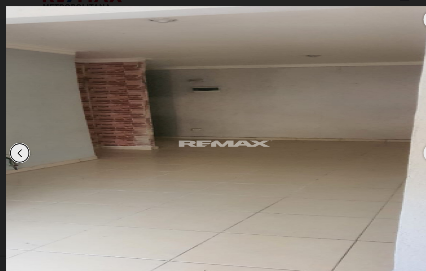
click at [398, 155] on img "7 / 7" at bounding box center [213, 135] width 414 height 259
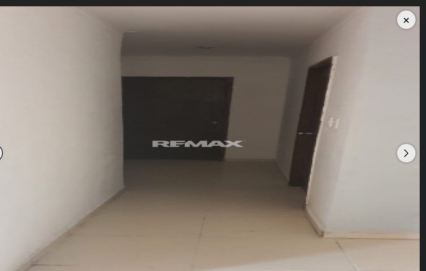
scroll to position [244, 0]
click at [399, 21] on div at bounding box center [407, 18] width 17 height 17
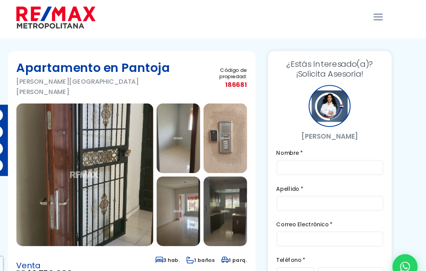
scroll to position [0, 0]
